Goal: Task Accomplishment & Management: Complete application form

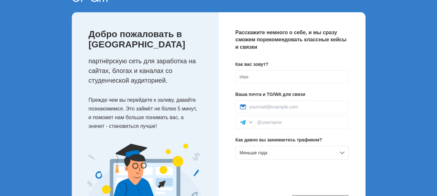
scroll to position [26, 0]
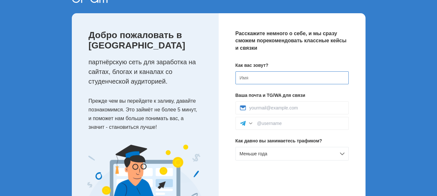
click at [276, 78] on input at bounding box center [292, 78] width 113 height 13
type input "Afsun"
click at [272, 107] on input at bounding box center [297, 107] width 95 height 5
type input "afsunshafizade@gmail.com"
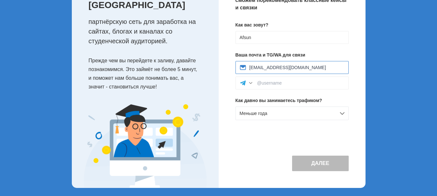
scroll to position [69, 0]
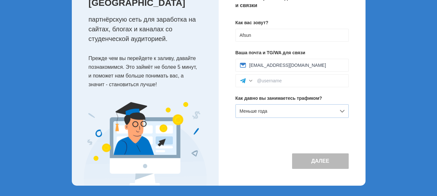
click at [344, 110] on div "Меньше года" at bounding box center [292, 112] width 113 height 14
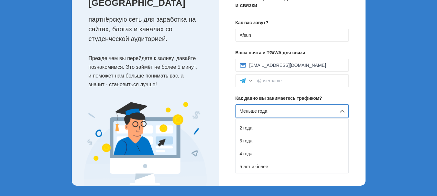
scroll to position [0, 0]
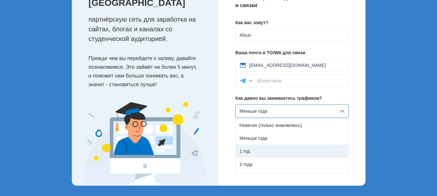
click at [268, 151] on div "1 год" at bounding box center [292, 151] width 113 height 13
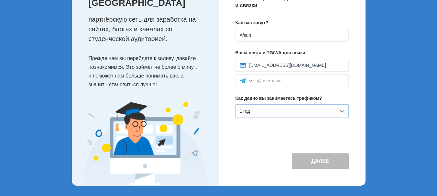
click at [344, 108] on div "1 год" at bounding box center [292, 112] width 113 height 14
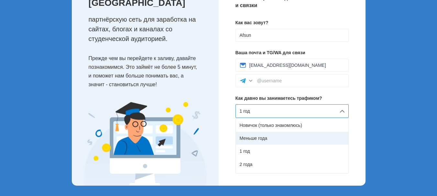
click at [295, 137] on div "Меньше года" at bounding box center [292, 138] width 113 height 13
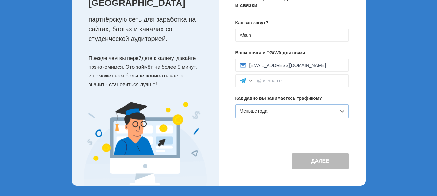
click at [329, 110] on div "Меньше года" at bounding box center [292, 112] width 113 height 14
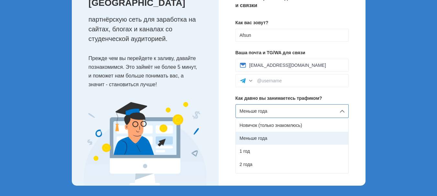
click at [285, 137] on div "Меньше года" at bounding box center [292, 138] width 113 height 13
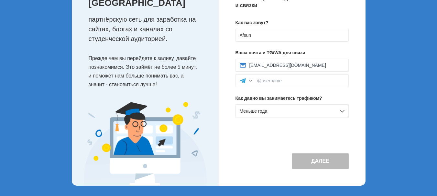
click at [326, 161] on button "Далее" at bounding box center [320, 162] width 57 height 16
click at [344, 112] on div "Меньше года" at bounding box center [292, 112] width 113 height 14
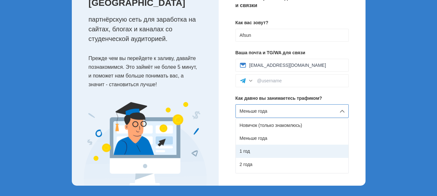
click at [277, 149] on div "1 год" at bounding box center [292, 151] width 113 height 13
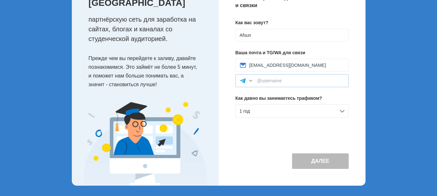
click at [315, 84] on div at bounding box center [292, 80] width 113 height 13
click at [314, 79] on input at bounding box center [300, 80] width 87 height 5
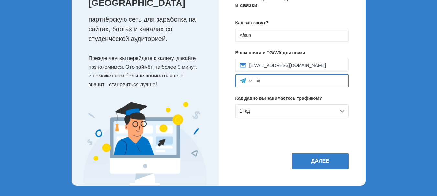
type input "x"
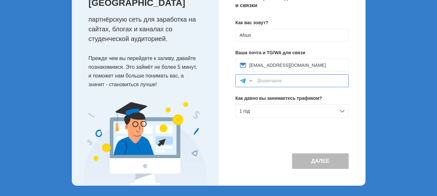
click at [283, 80] on input at bounding box center [300, 80] width 87 height 5
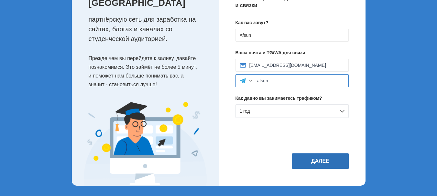
type input "afsun"
click at [329, 161] on button "Далее" at bounding box center [320, 162] width 57 height 16
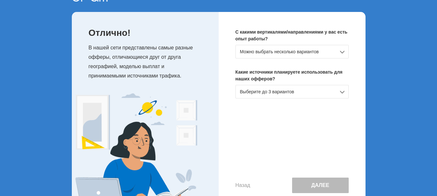
scroll to position [26, 0]
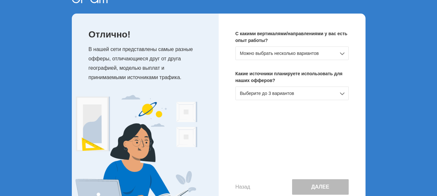
click at [345, 54] on div "Можно выбрать несколько вариантов" at bounding box center [292, 54] width 113 height 14
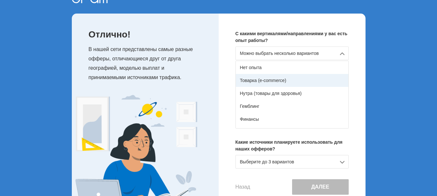
click at [310, 80] on div "Товарка (e-commerce)" at bounding box center [292, 80] width 113 height 13
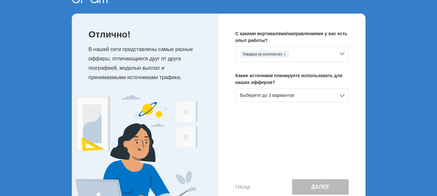
click at [336, 94] on div "Выберите до 3 вариантов" at bounding box center [292, 96] width 113 height 14
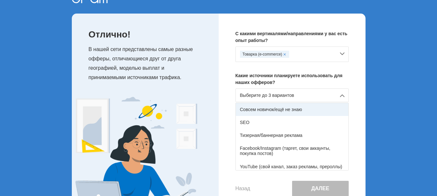
click at [317, 110] on div "Совсем новичок/ещё не знаю" at bounding box center [292, 109] width 113 height 13
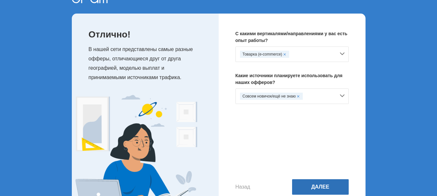
click at [327, 187] on button "Далее" at bounding box center [320, 188] width 57 height 16
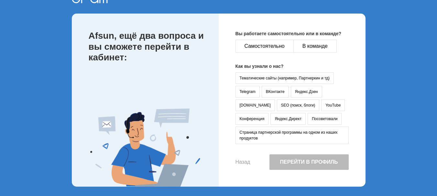
click at [314, 185] on div "Вы работаете самостоятельно или в команде? Самостоятельно В команде Как вы узна…" at bounding box center [292, 100] width 147 height 173
click at [273, 42] on button "Самостоятельно" at bounding box center [265, 46] width 58 height 13
click at [321, 106] on button "YouTube" at bounding box center [333, 106] width 24 height 12
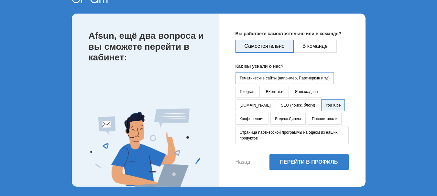
click at [288, 76] on button "Тематические сайты (например, Партнеркин и тд)" at bounding box center [285, 78] width 99 height 12
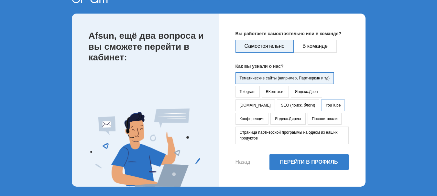
click at [321, 107] on button "YouTube" at bounding box center [333, 106] width 24 height 12
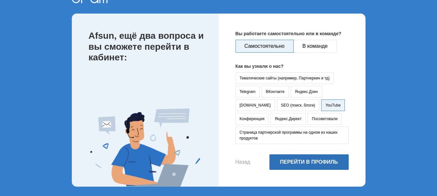
click at [304, 161] on button "Перейти в профиль" at bounding box center [309, 163] width 79 height 16
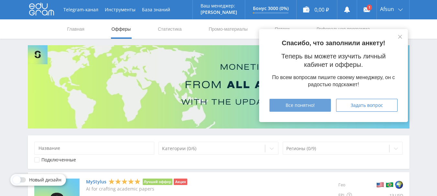
click at [315, 107] on div "Все понятно!" at bounding box center [300, 105] width 45 height 5
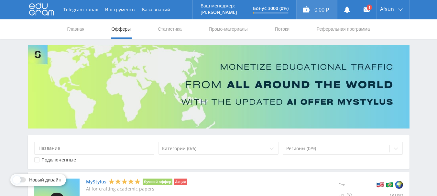
click at [317, 10] on div "0,00 ₽" at bounding box center [317, 9] width 40 height 19
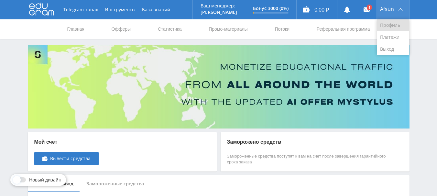
click at [398, 25] on link "Профиль" at bounding box center [393, 25] width 32 height 12
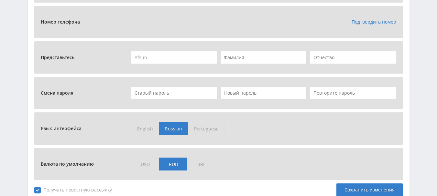
scroll to position [274, 0]
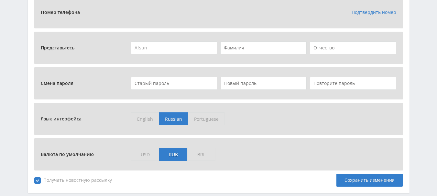
click at [145, 153] on span "USD" at bounding box center [145, 154] width 28 height 13
click at [0, 0] on input "USD" at bounding box center [0, 0] width 0 height 0
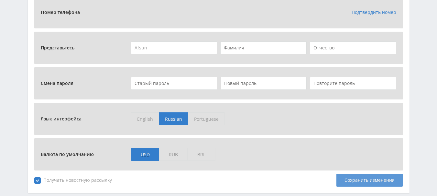
click at [375, 180] on div "Сохранить изменения" at bounding box center [370, 180] width 66 height 13
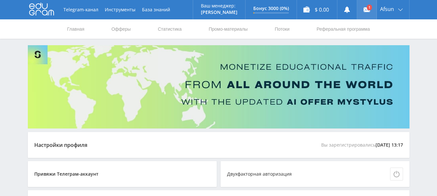
click at [366, 6] on icon at bounding box center [367, 9] width 6 height 6
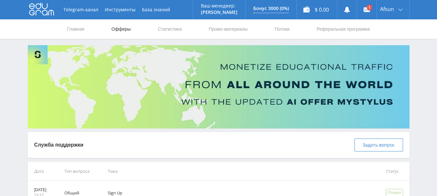
click at [115, 27] on link "Офферы" at bounding box center [121, 28] width 21 height 19
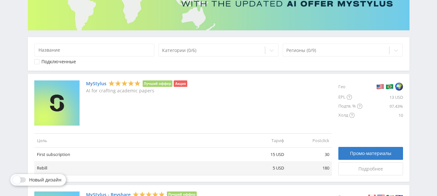
scroll to position [84, 0]
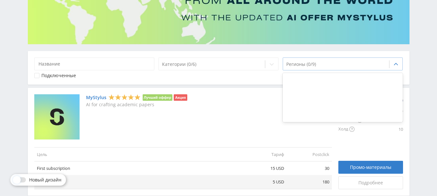
click at [323, 68] on div "Регионы (0/9)" at bounding box center [336, 64] width 106 height 9
click at [397, 65] on icon at bounding box center [396, 64] width 5 height 5
click at [273, 64] on icon at bounding box center [271, 64] width 5 height 5
click at [396, 63] on icon at bounding box center [396, 64] width 5 height 5
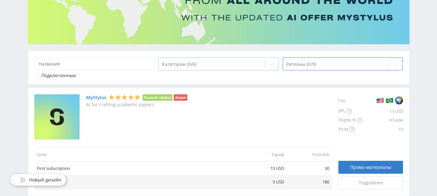
click at [266, 63] on div at bounding box center [271, 64] width 13 height 13
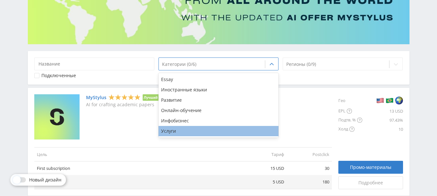
click at [187, 132] on div "Услуги" at bounding box center [219, 131] width 120 height 10
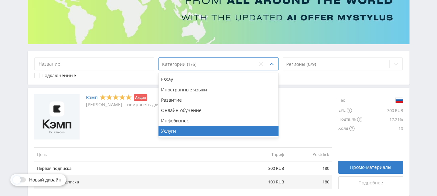
click at [149, 48] on div "option Услуги, selected. 6 results available. Use Up and Down to choose options…" at bounding box center [219, 132] width 388 height 343
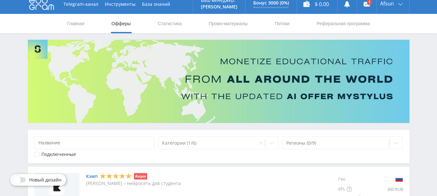
scroll to position [3, 0]
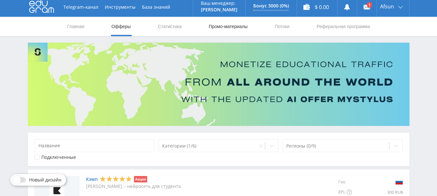
click at [224, 28] on link "Промо-материалы" at bounding box center [228, 26] width 40 height 19
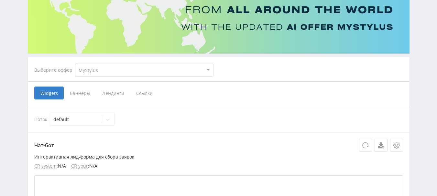
scroll to position [89, 0]
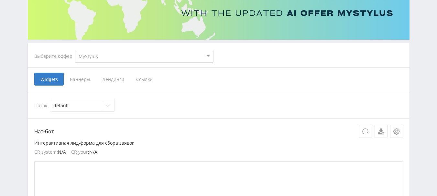
click at [81, 79] on span "Баннеры" at bounding box center [80, 79] width 32 height 13
click at [0, 0] on input "Баннеры" at bounding box center [0, 0] width 0 height 0
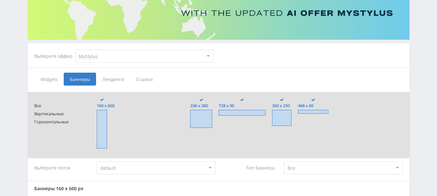
click at [111, 81] on span "Лендинги" at bounding box center [113, 79] width 34 height 13
click at [0, 0] on input "Лендинги" at bounding box center [0, 0] width 0 height 0
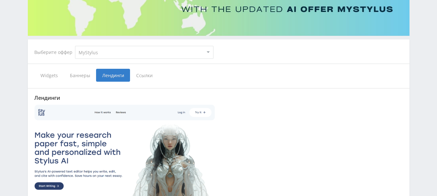
scroll to position [92, 0]
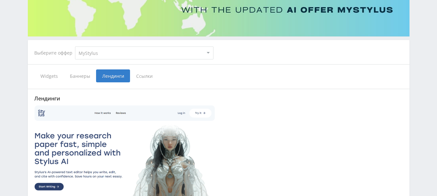
click at [145, 76] on span "Ссылки" at bounding box center [144, 76] width 29 height 13
click at [0, 0] on input "Ссылки" at bounding box center [0, 0] width 0 height 0
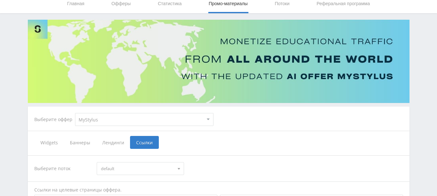
scroll to position [24, 0]
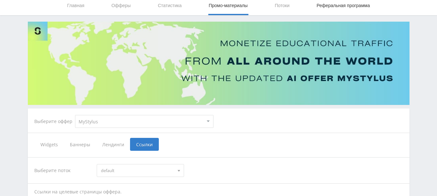
click at [319, 5] on link "Реферальная программа" at bounding box center [343, 5] width 55 height 19
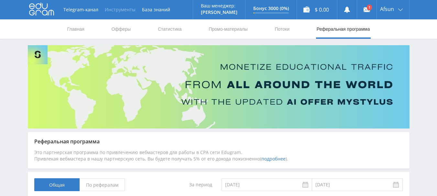
click at [121, 10] on button "Инструменты" at bounding box center [120, 9] width 37 height 19
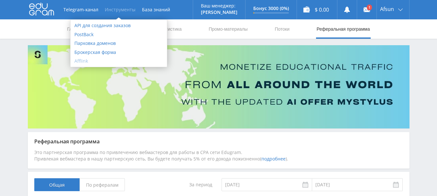
click at [79, 60] on link "Afflink" at bounding box center [119, 61] width 96 height 9
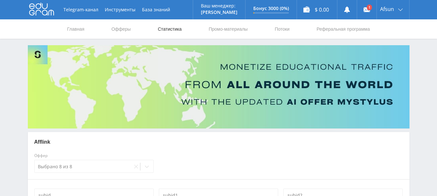
click at [167, 29] on link "Статистика" at bounding box center [169, 28] width 25 height 19
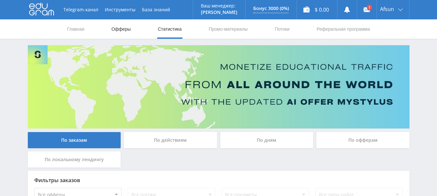
click at [121, 29] on link "Офферы" at bounding box center [121, 28] width 21 height 19
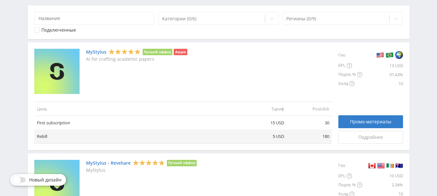
scroll to position [146, 0]
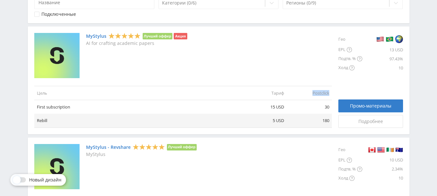
drag, startPoint x: 314, startPoint y: 93, endPoint x: 329, endPoint y: 94, distance: 15.5
click at [329, 94] on td "Postclick" at bounding box center [309, 93] width 45 height 14
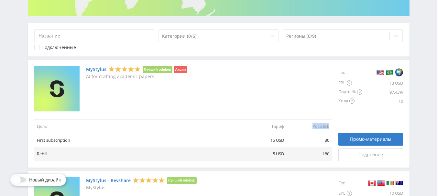
scroll to position [107, 0]
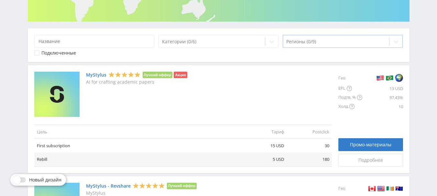
click at [397, 39] on icon at bounding box center [396, 41] width 5 height 5
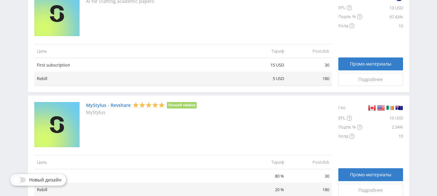
scroll to position [192, 0]
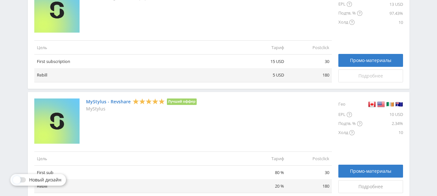
click at [368, 75] on span "Подробнее" at bounding box center [371, 75] width 25 height 5
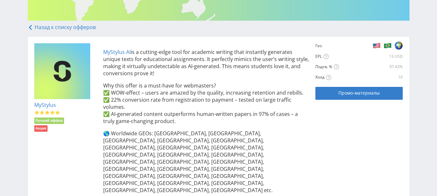
scroll to position [114, 0]
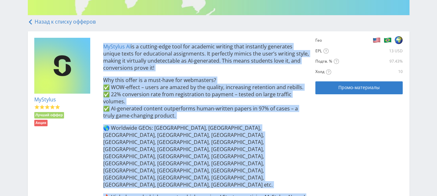
drag, startPoint x: 99, startPoint y: 43, endPoint x: 290, endPoint y: 179, distance: 235.3
click at [290, 179] on div "MyStylus AI is a cutting-edge tool for academic writing that instantly generate…" at bounding box center [203, 128] width 213 height 181
click at [354, 147] on div "MyStylus Лучший оффер Акция MyStylus AI is a cutting-edge tool for academic wri…" at bounding box center [218, 128] width 369 height 181
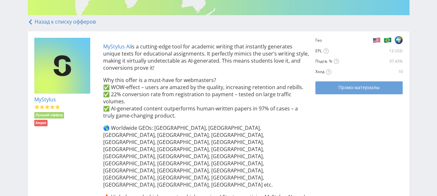
click at [362, 87] on span "Промо-материалы" at bounding box center [359, 87] width 41 height 5
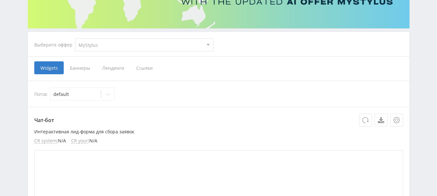
scroll to position [92, 0]
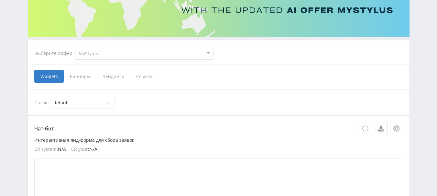
click at [87, 79] on span "Баннеры" at bounding box center [80, 76] width 32 height 13
click at [0, 0] on input "Баннеры" at bounding box center [0, 0] width 0 height 0
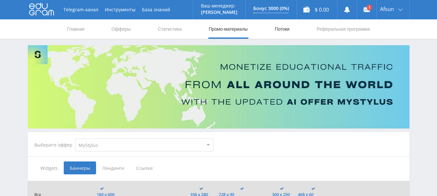
click at [284, 30] on link "Потоки" at bounding box center [282, 28] width 16 height 19
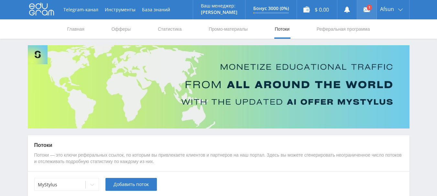
click at [372, 9] on link at bounding box center [366, 9] width 19 height 19
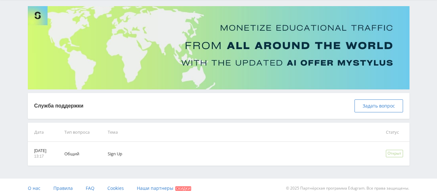
scroll to position [41, 0]
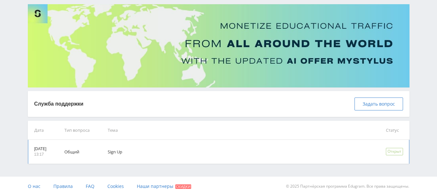
click at [400, 153] on div "Открыт" at bounding box center [394, 151] width 17 height 7
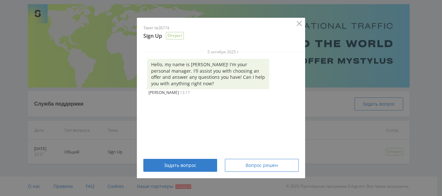
click at [298, 23] on icon "Close" at bounding box center [299, 23] width 5 height 5
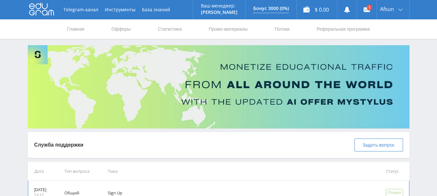
click at [91, 190] on td "Общий" at bounding box center [76, 193] width 43 height 24
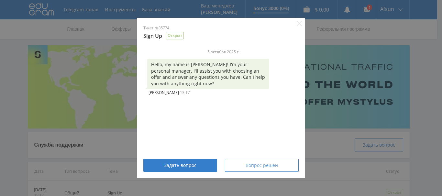
click at [266, 166] on span "Вопрос решен" at bounding box center [262, 165] width 32 height 5
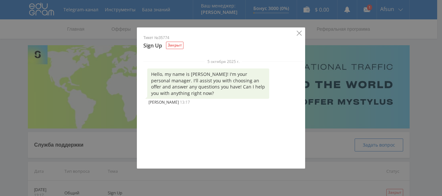
click at [300, 32] on icon "Close" at bounding box center [299, 33] width 5 height 5
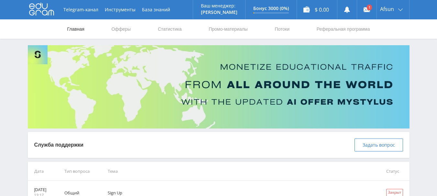
click at [74, 31] on link "Главная" at bounding box center [76, 28] width 18 height 19
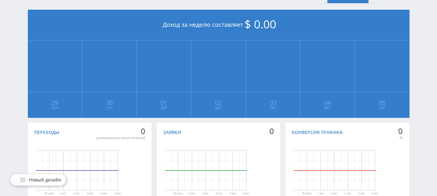
scroll to position [188, 0]
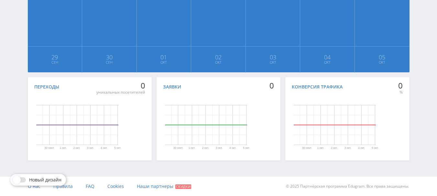
click at [42, 179] on span "Новый дизайн" at bounding box center [45, 180] width 32 height 5
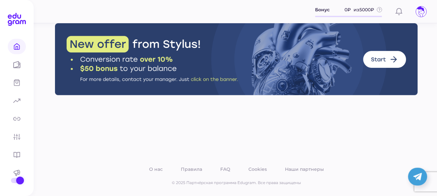
click at [434, 84] on div "О нас Правила FAQ Cookies Наши партнеры © 2025 Партнёрская программа Edugram. В…" at bounding box center [237, 109] width 402 height 173
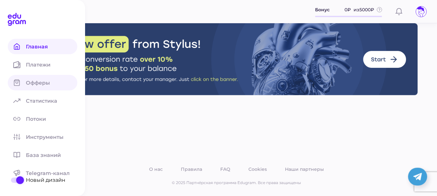
click at [36, 83] on span "Офферы" at bounding box center [42, 83] width 32 height 6
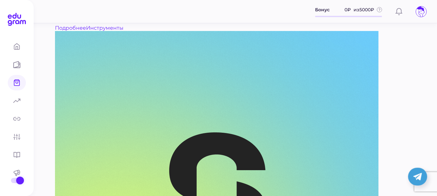
scroll to position [1083, 0]
